Goal: Task Accomplishment & Management: Use online tool/utility

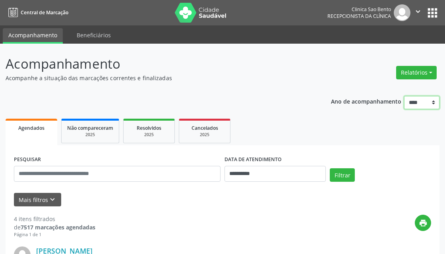
click at [415, 106] on select "**** **** **** **** ****" at bounding box center [421, 103] width 35 height 14
click at [416, 77] on button "Relatórios" at bounding box center [416, 73] width 41 height 14
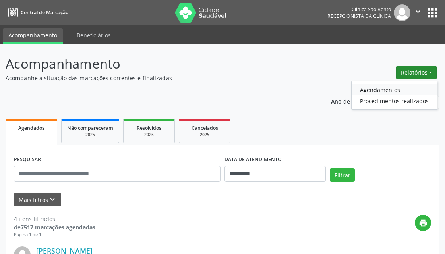
click at [401, 91] on link "Agendamentos" at bounding box center [393, 89] width 85 height 11
select select "*"
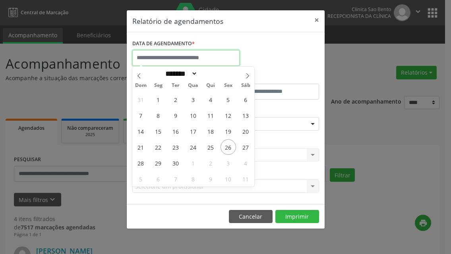
click at [211, 61] on input "text" at bounding box center [185, 58] width 107 height 16
click at [196, 162] on span "1" at bounding box center [192, 162] width 15 height 15
type input "**********"
click at [195, 164] on span "1" at bounding box center [192, 162] width 15 height 15
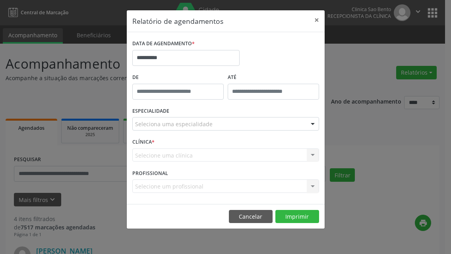
click at [195, 164] on div "CLÍNICA * Selecione uma clínica Nenhum resultado encontrado para: " " Não há ne…" at bounding box center [225, 151] width 191 height 31
click at [204, 114] on div "ESPECIALIDADE Seleciona uma especialidade Todas as especialidades Alergologia A…" at bounding box center [225, 120] width 191 height 31
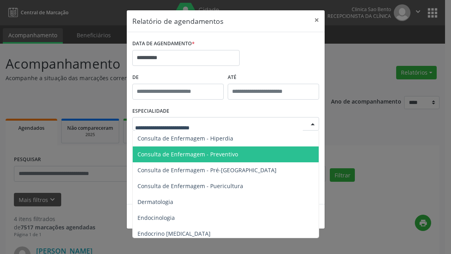
scroll to position [278, 0]
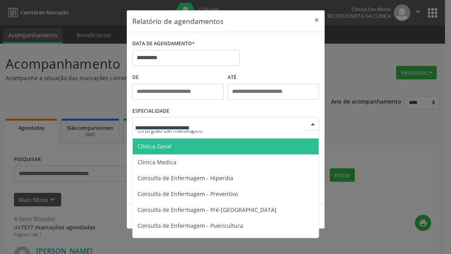
click at [197, 149] on span "Clinica Geral" at bounding box center [226, 147] width 187 height 16
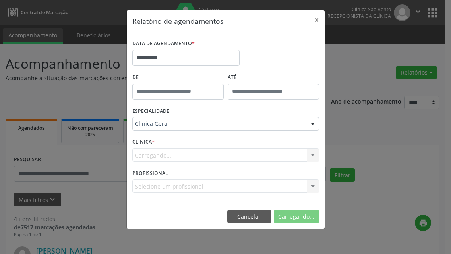
click at [197, 149] on form "**********" at bounding box center [225, 118] width 187 height 161
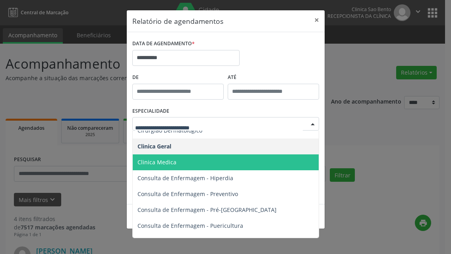
click at [191, 160] on span "Clinica Medica" at bounding box center [226, 163] width 187 height 16
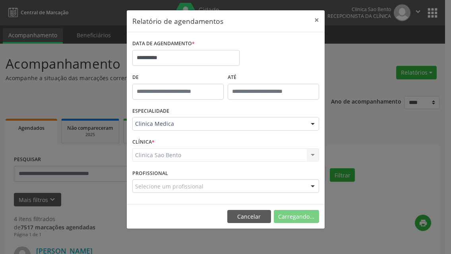
click at [191, 160] on div "Clinica [GEOGRAPHIC_DATA] [GEOGRAPHIC_DATA] resultado encontrado para: " " Não …" at bounding box center [225, 156] width 187 height 14
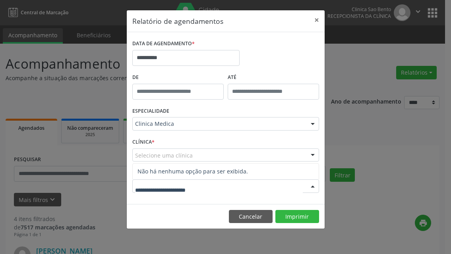
click at [202, 180] on div at bounding box center [225, 187] width 187 height 14
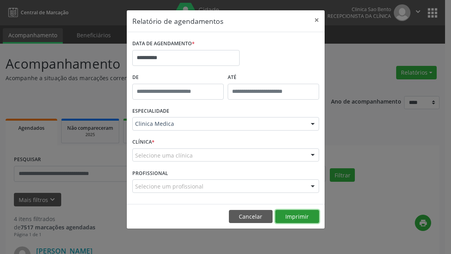
click at [298, 219] on button "Imprimir" at bounding box center [297, 217] width 44 height 14
drag, startPoint x: 181, startPoint y: 115, endPoint x: 180, endPoint y: 122, distance: 7.2
click at [181, 115] on div "ESPECIALIDADE Clinica Medica Todas as especialidades Alergologia Angiologia Arr…" at bounding box center [225, 120] width 191 height 31
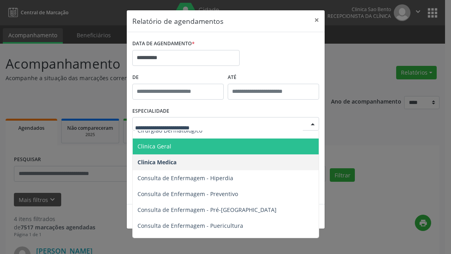
click at [183, 148] on span "Clinica Geral" at bounding box center [226, 147] width 187 height 16
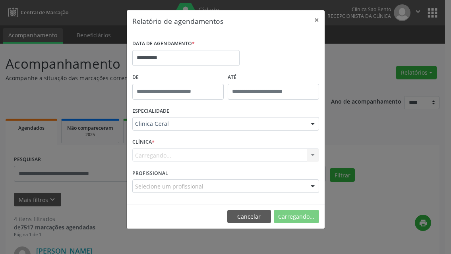
click at [183, 148] on span "Clinica Geral" at bounding box center [226, 147] width 187 height 16
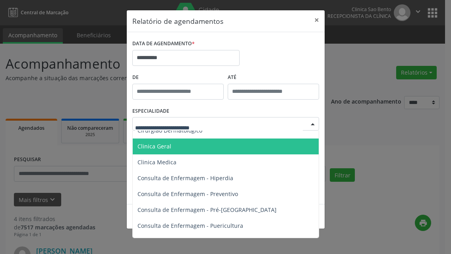
click at [215, 126] on div at bounding box center [225, 124] width 187 height 14
click at [179, 143] on span "Clinica Geral" at bounding box center [226, 147] width 187 height 16
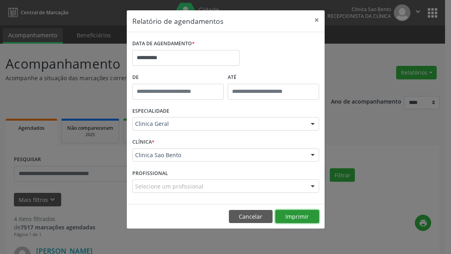
click at [290, 215] on button "Imprimir" at bounding box center [297, 217] width 44 height 14
